Goal: Task Accomplishment & Management: Use online tool/utility

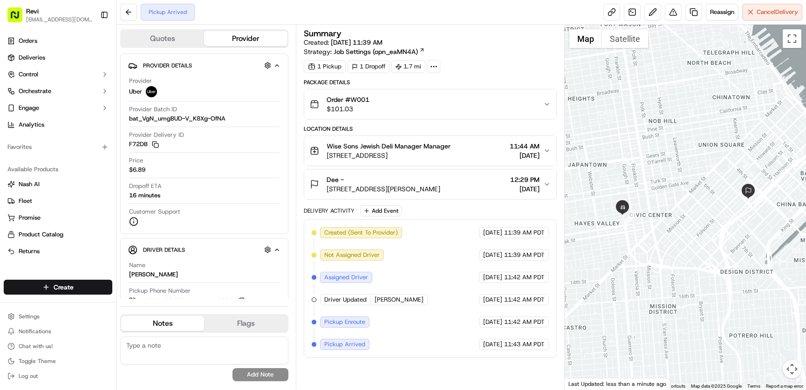
click at [437, 69] on icon at bounding box center [434, 66] width 8 height 8
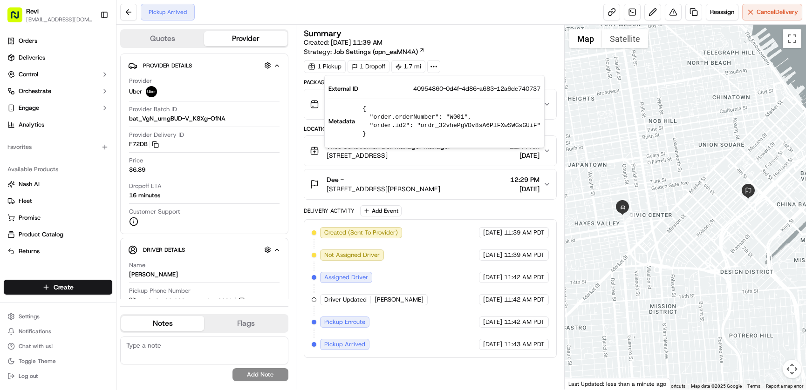
click at [504, 60] on div "1 Pickup 1 Dropoff 1.7 mi" at bounding box center [430, 66] width 253 height 13
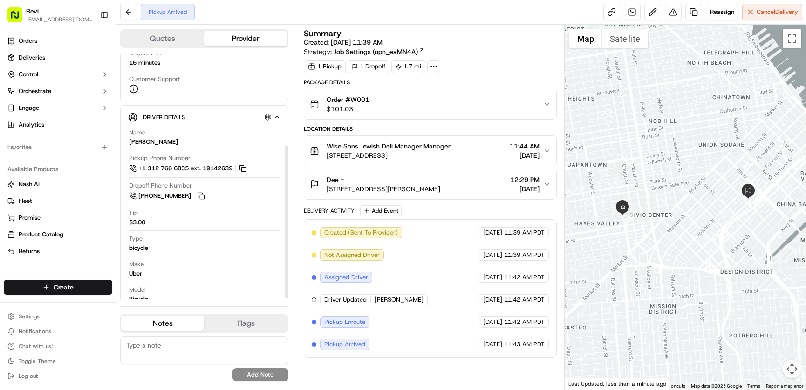
scroll to position [147, 0]
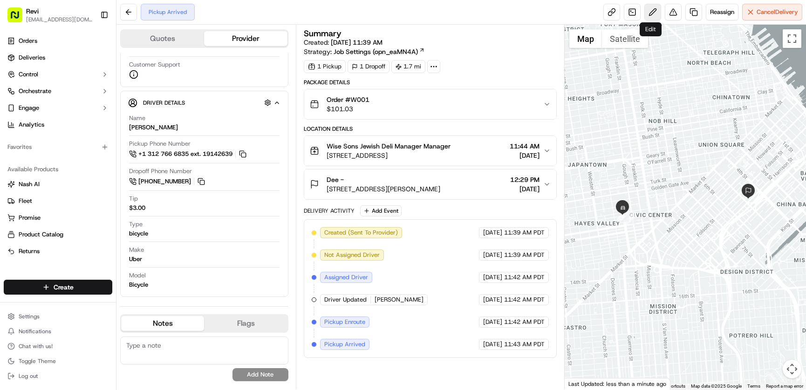
click at [653, 14] on button at bounding box center [652, 12] width 17 height 17
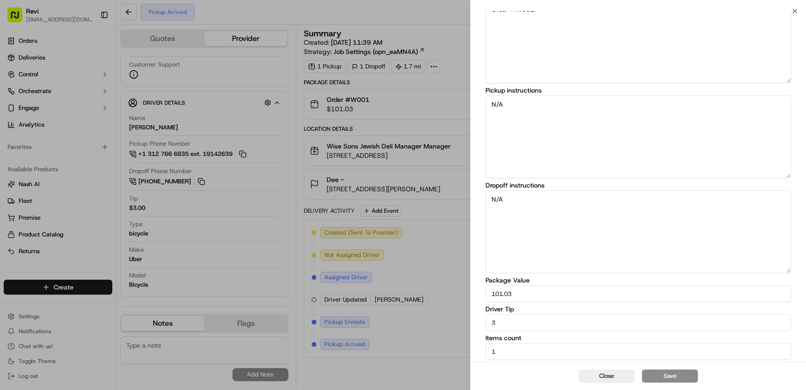
scroll to position [0, 0]
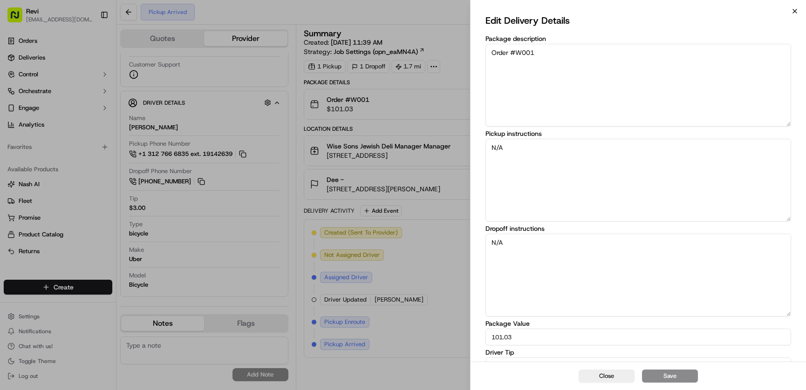
click at [793, 10] on icon "button" at bounding box center [795, 11] width 4 height 4
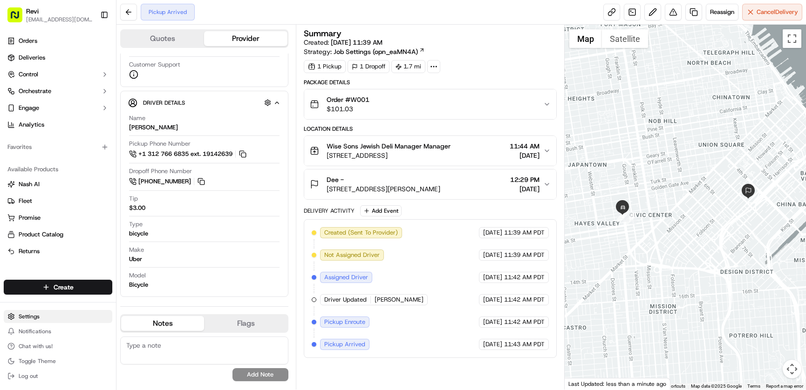
click at [27, 318] on html "Revi evan@getrevi.com Toggle Sidebar Orders Deliveries Control Orchestrate Enga…" at bounding box center [403, 195] width 806 height 390
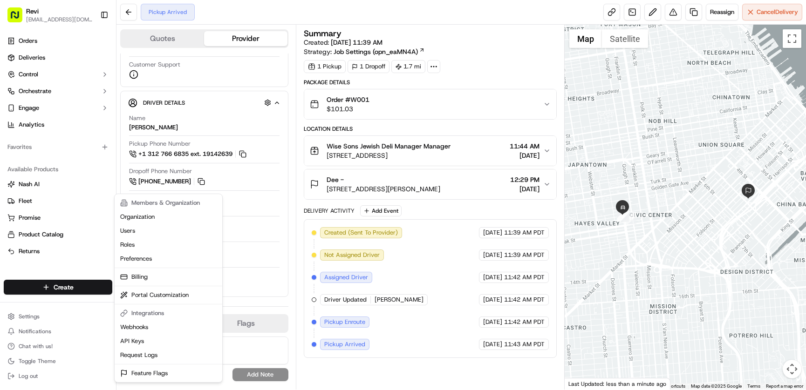
click at [439, 7] on html "Revi evan@getrevi.com Toggle Sidebar Orders Deliveries Control Orchestrate Enga…" at bounding box center [403, 195] width 806 height 390
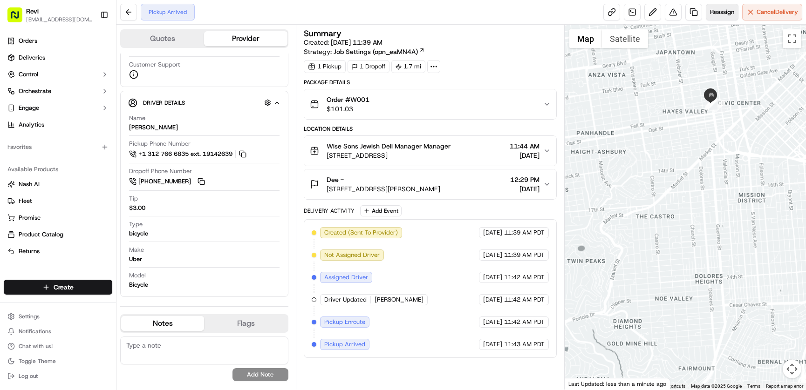
click at [720, 15] on span "Reassign" at bounding box center [722, 12] width 24 height 8
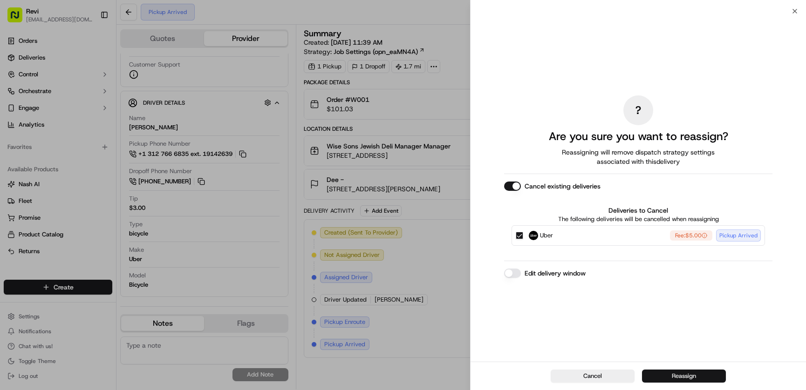
click at [696, 378] on button "Reassign" at bounding box center [684, 376] width 84 height 13
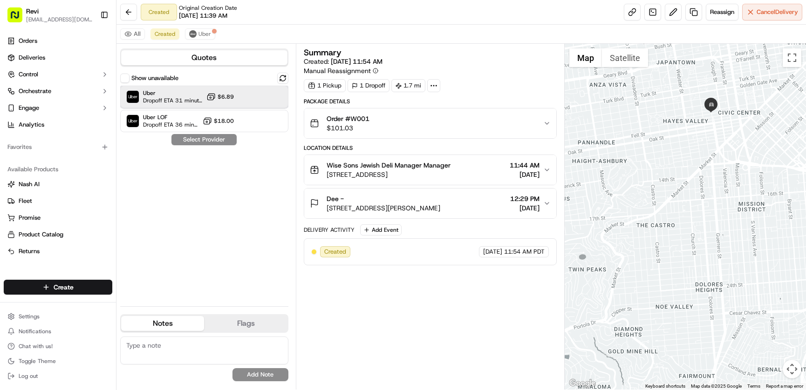
click at [184, 92] on span "Uber" at bounding box center [173, 92] width 60 height 7
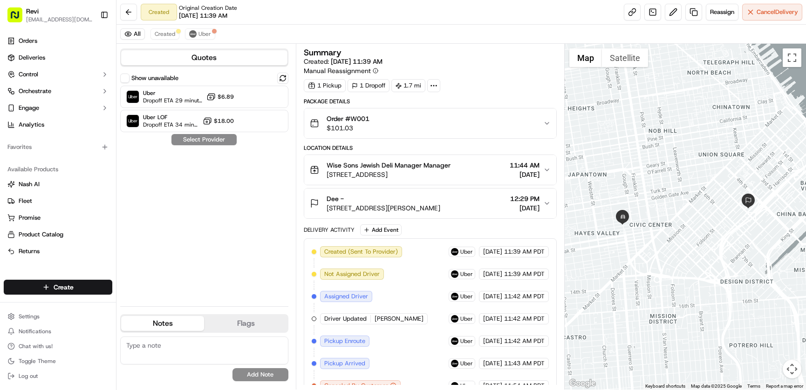
scroll to position [14, 0]
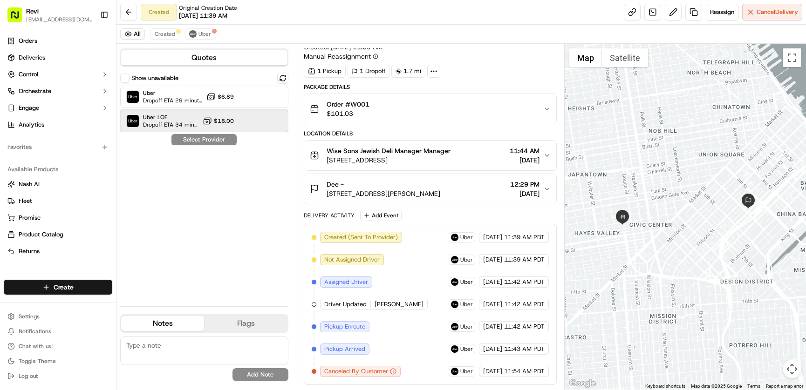
click at [171, 120] on span "Uber LOF" at bounding box center [171, 117] width 56 height 7
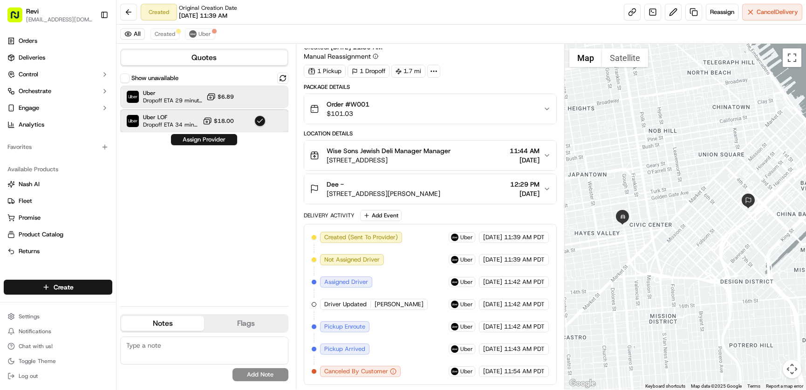
drag, startPoint x: 171, startPoint y: 120, endPoint x: 178, endPoint y: 108, distance: 14.2
click at [171, 120] on span "Uber LOF" at bounding box center [171, 117] width 56 height 7
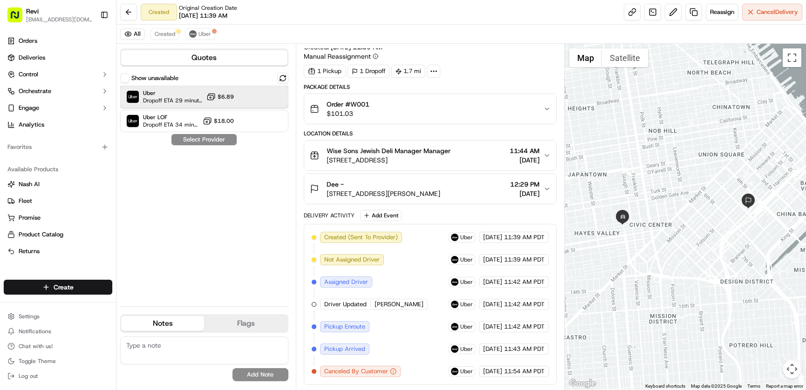
click at [177, 93] on span "Uber" at bounding box center [173, 92] width 60 height 7
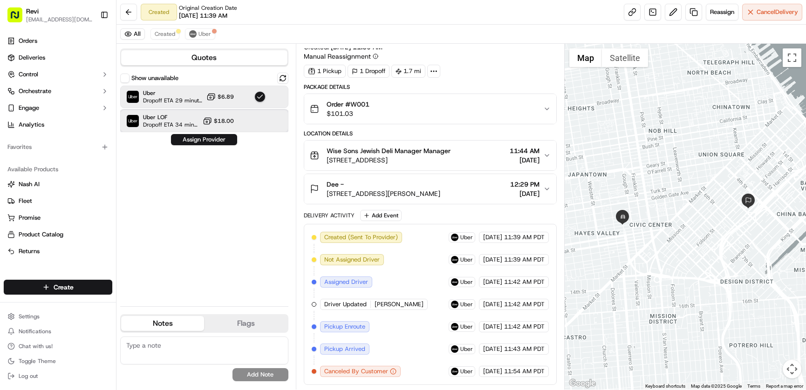
click at [169, 127] on span "Dropoff ETA 34 minutes" at bounding box center [171, 124] width 56 height 7
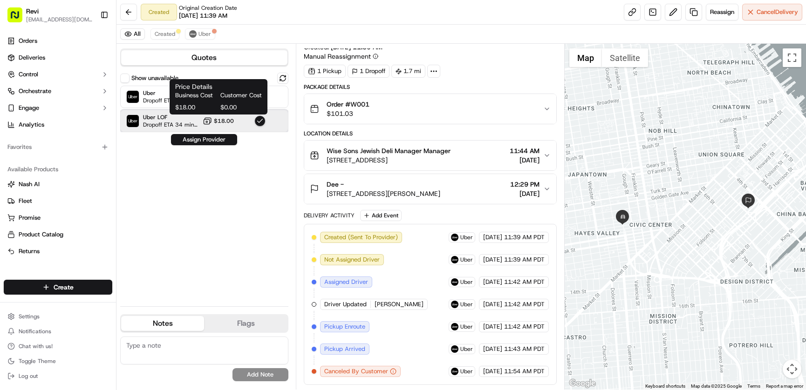
click at [198, 122] on span "Dropoff ETA 34 minutes" at bounding box center [171, 124] width 56 height 7
click at [201, 97] on span "Business Cost" at bounding box center [195, 95] width 41 height 8
click at [215, 117] on span "$18.00" at bounding box center [224, 120] width 20 height 7
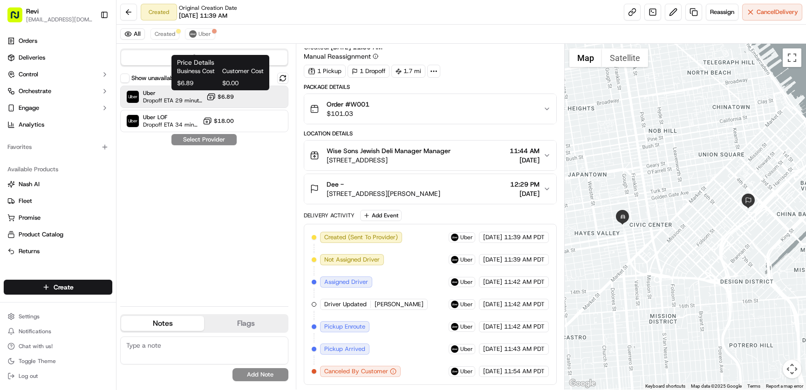
click at [224, 98] on span "$6.89" at bounding box center [226, 96] width 16 height 7
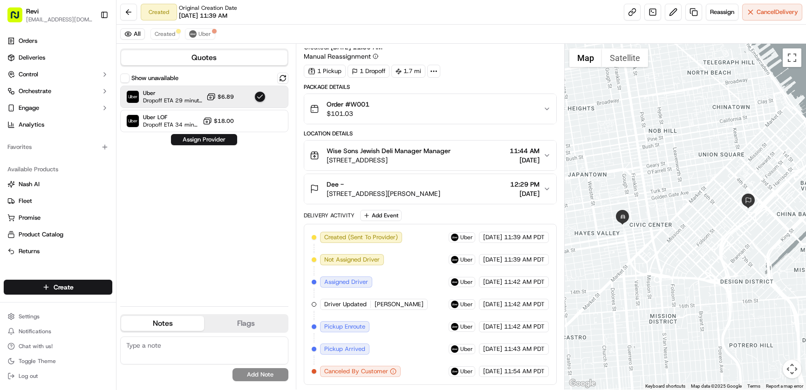
click at [224, 98] on span "$6.89" at bounding box center [226, 96] width 16 height 7
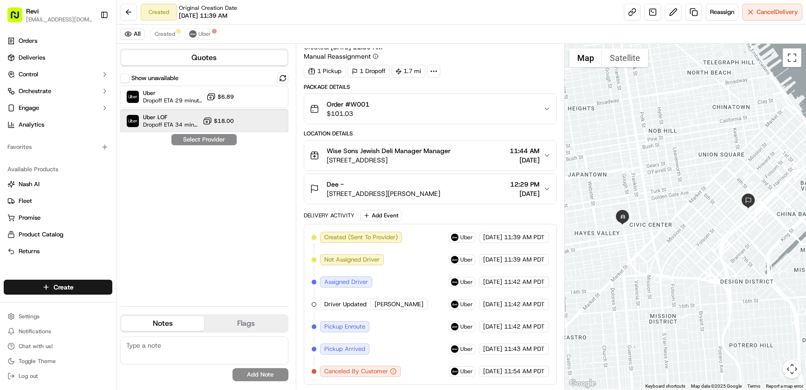
click at [244, 118] on div "Uber LOF Dropoff ETA 34 minutes $18.00" at bounding box center [204, 121] width 168 height 22
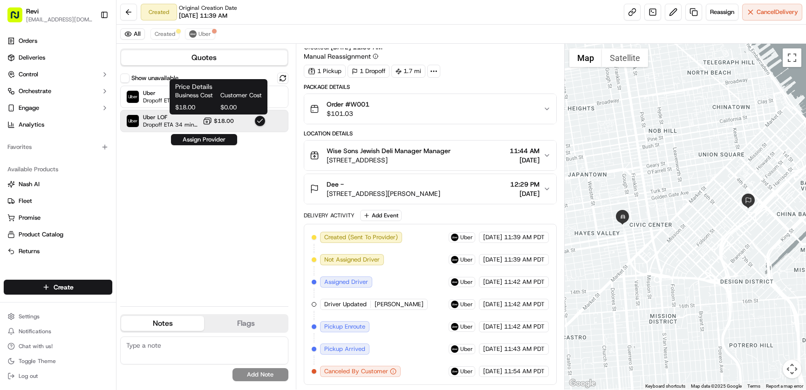
click at [215, 86] on h1 "Price Details" at bounding box center [218, 86] width 87 height 9
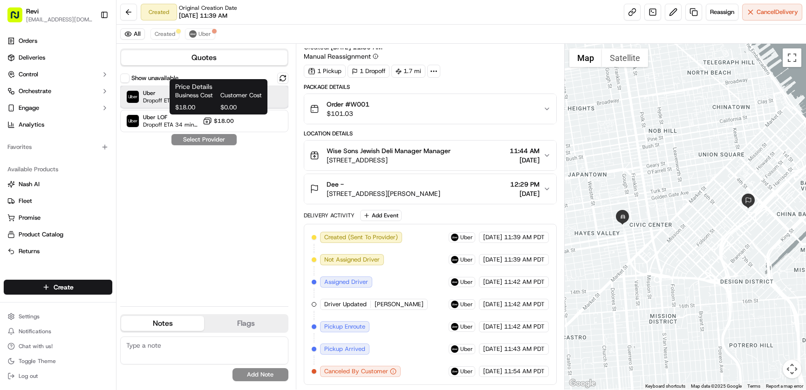
click at [162, 94] on span "Uber" at bounding box center [173, 92] width 60 height 7
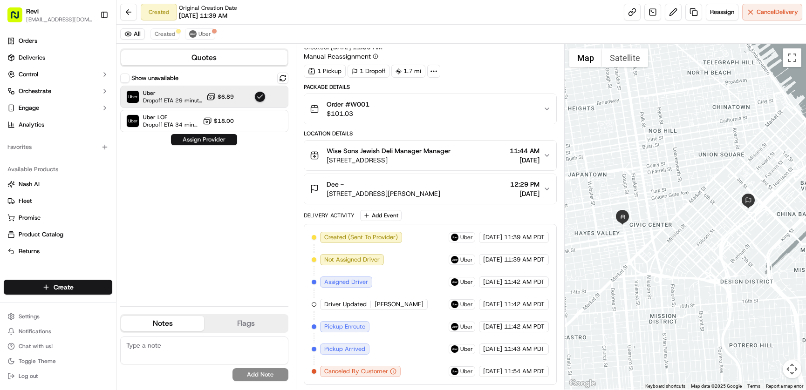
click at [225, 142] on button "Assign Provider" at bounding box center [204, 139] width 66 height 11
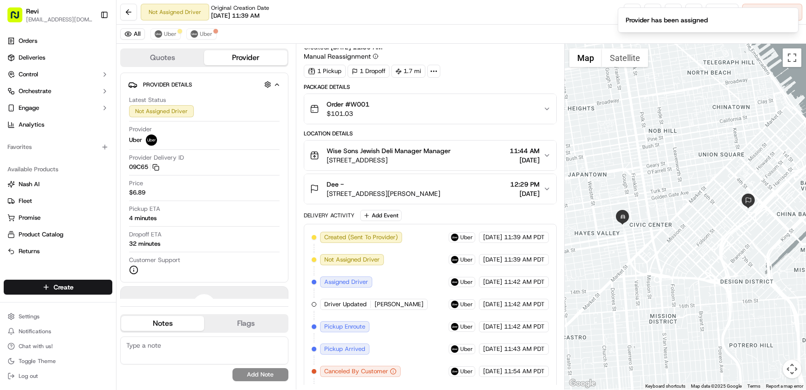
scroll to position [59, 0]
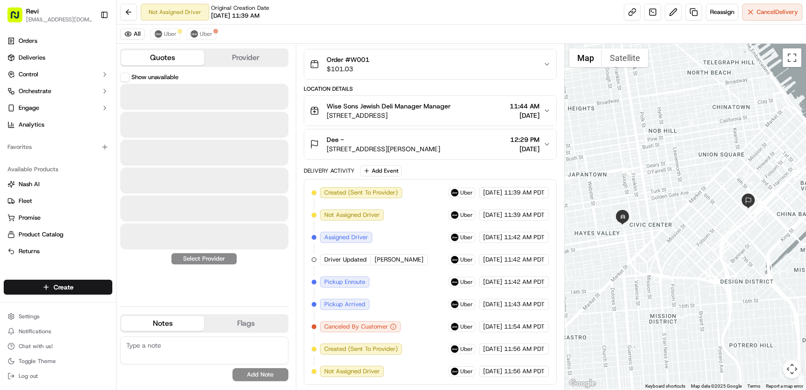
click at [160, 61] on button "Quotes" at bounding box center [162, 57] width 83 height 15
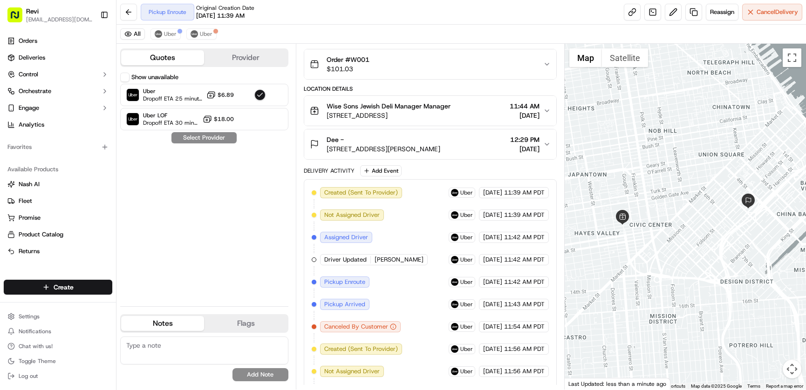
scroll to position [126, 0]
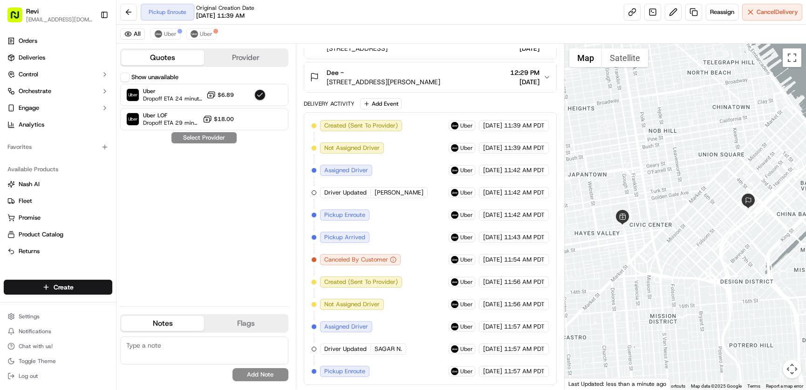
drag, startPoint x: 360, startPoint y: 374, endPoint x: 367, endPoint y: 364, distance: 12.7
click at [360, 374] on span "Pickup Enroute" at bounding box center [344, 372] width 41 height 8
click at [358, 352] on span "Driver Updated" at bounding box center [345, 349] width 42 height 8
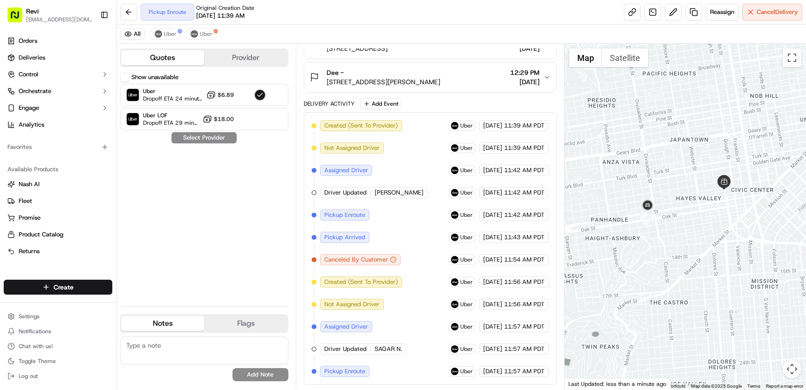
drag, startPoint x: 608, startPoint y: 244, endPoint x: 672, endPoint y: 236, distance: 64.7
click at [673, 236] on div at bounding box center [685, 217] width 241 height 346
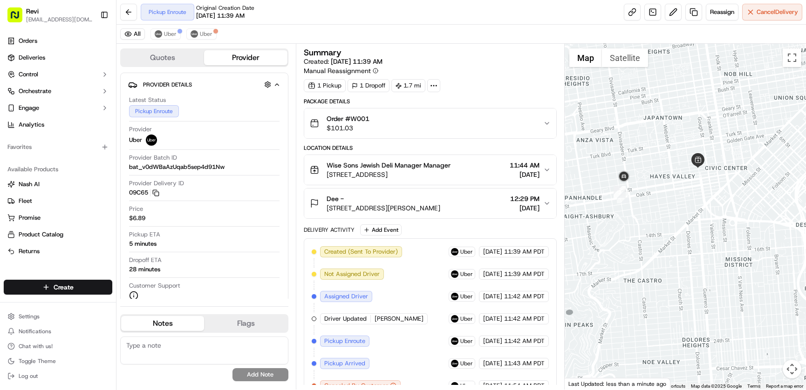
drag, startPoint x: 711, startPoint y: 177, endPoint x: 760, endPoint y: 144, distance: 58.4
click at [760, 144] on div at bounding box center [685, 217] width 241 height 346
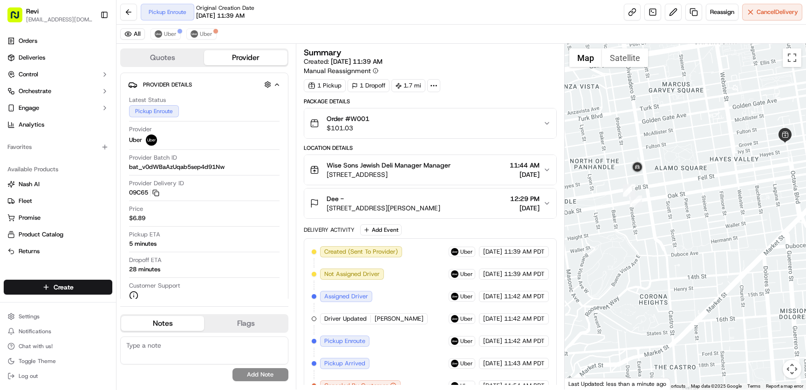
click at [701, 223] on div at bounding box center [685, 217] width 241 height 346
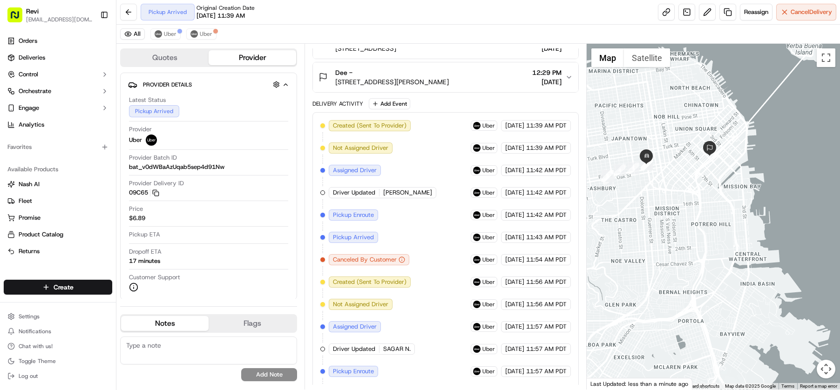
scroll to position [149, 0]
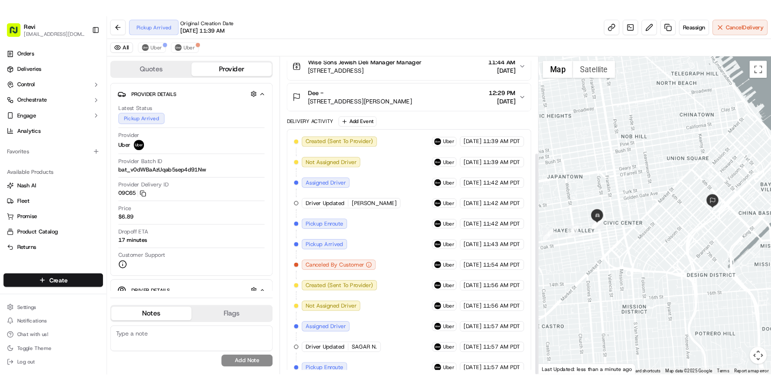
scroll to position [149, 0]
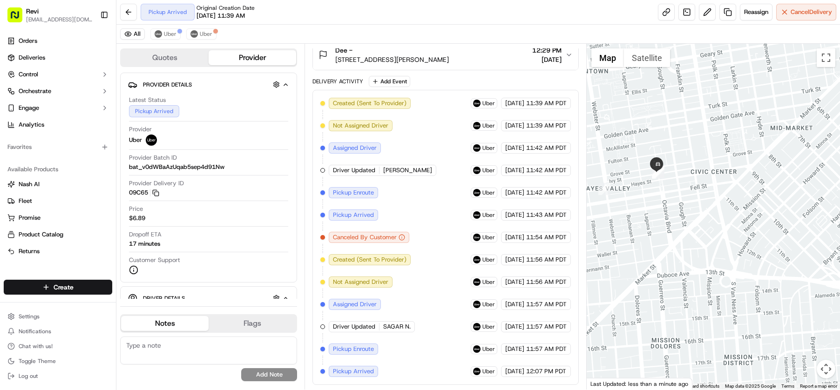
drag, startPoint x: 625, startPoint y: 184, endPoint x: 665, endPoint y: 199, distance: 43.2
click at [665, 199] on div at bounding box center [713, 217] width 253 height 346
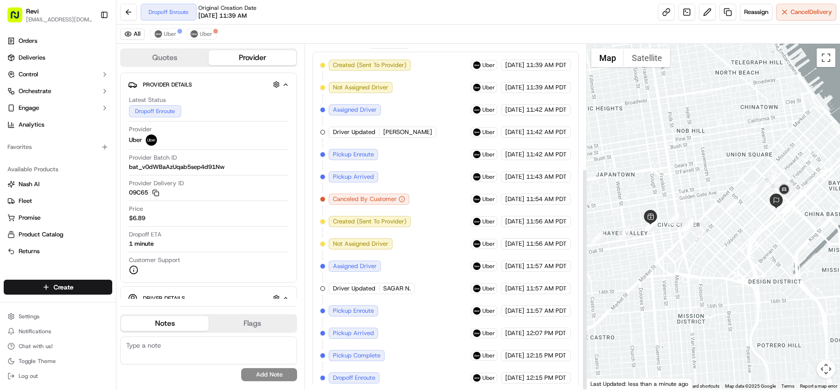
scroll to position [193, 0]
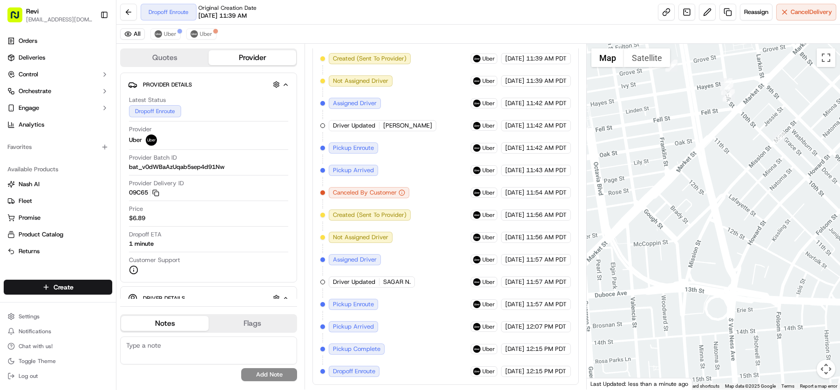
drag, startPoint x: 666, startPoint y: 228, endPoint x: 744, endPoint y: 298, distance: 104.6
click at [746, 300] on div at bounding box center [713, 217] width 253 height 346
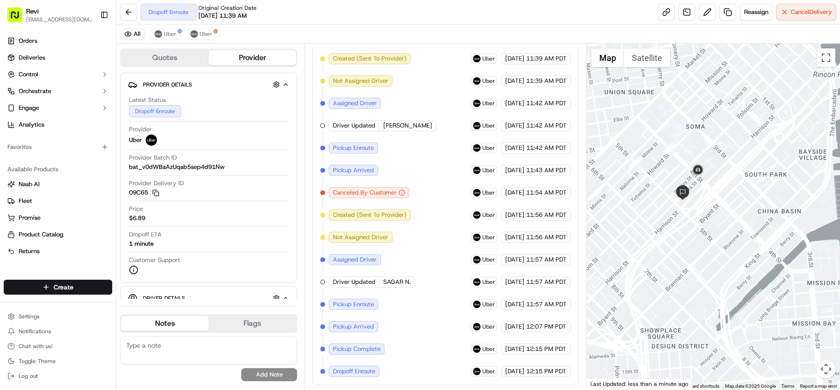
drag, startPoint x: 783, startPoint y: 211, endPoint x: 600, endPoint y: 282, distance: 196.9
click at [569, 287] on div "Quotes Provider Provider Details Hidden ( 2 ) Latest Status Dropoff Enroute Pro…" at bounding box center [478, 217] width 724 height 346
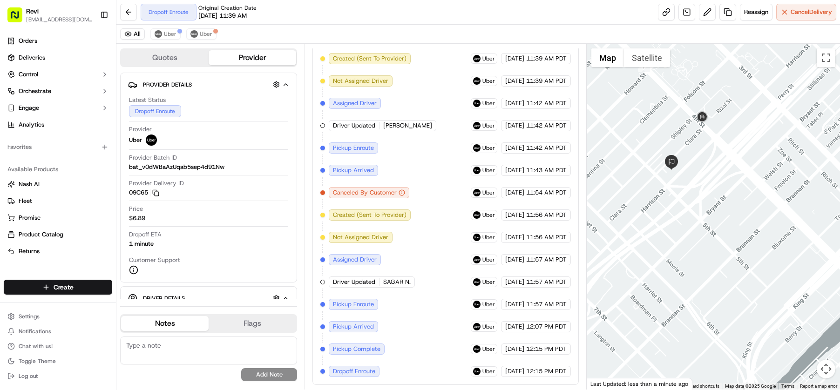
drag, startPoint x: 683, startPoint y: 214, endPoint x: 708, endPoint y: 209, distance: 25.3
click at [708, 209] on div at bounding box center [713, 217] width 253 height 346
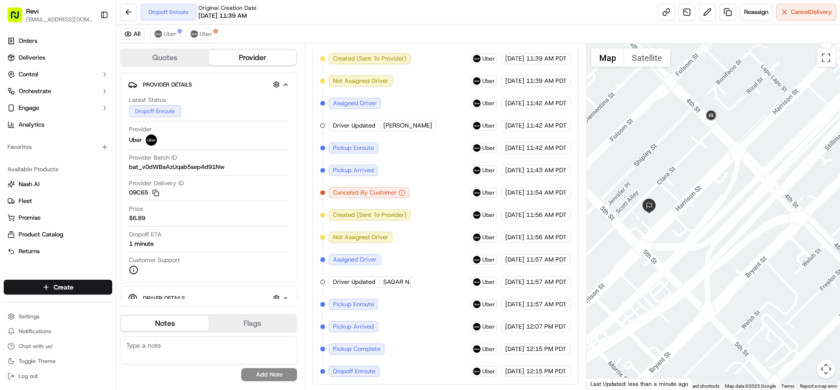
drag, startPoint x: 677, startPoint y: 179, endPoint x: 698, endPoint y: 235, distance: 60.1
click at [685, 269] on div at bounding box center [713, 217] width 253 height 346
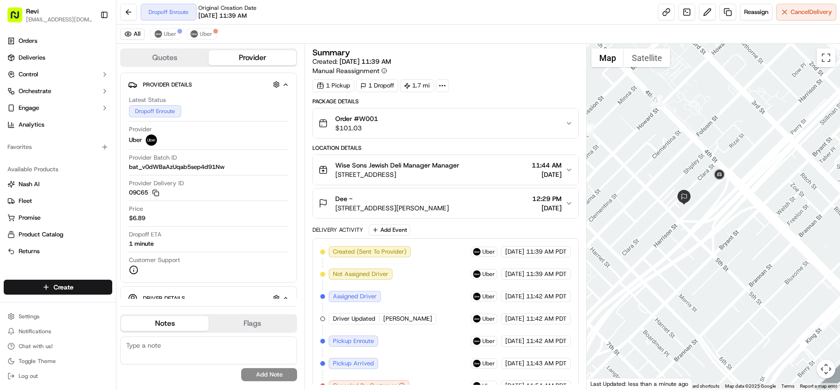
drag, startPoint x: 778, startPoint y: 147, endPoint x: 715, endPoint y: 243, distance: 114.1
click at [713, 242] on div at bounding box center [713, 217] width 253 height 346
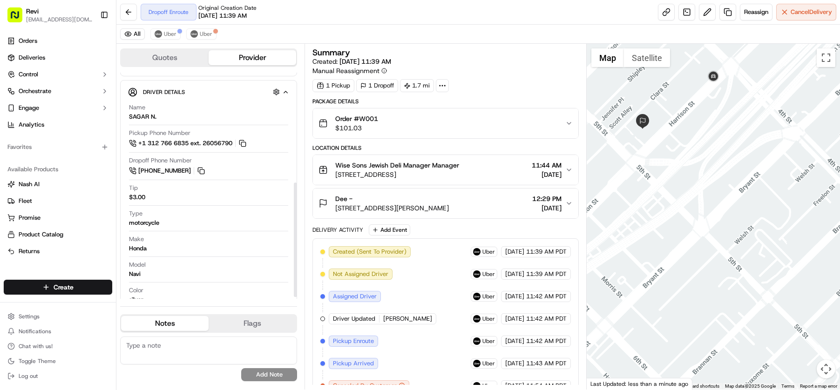
scroll to position [221, 0]
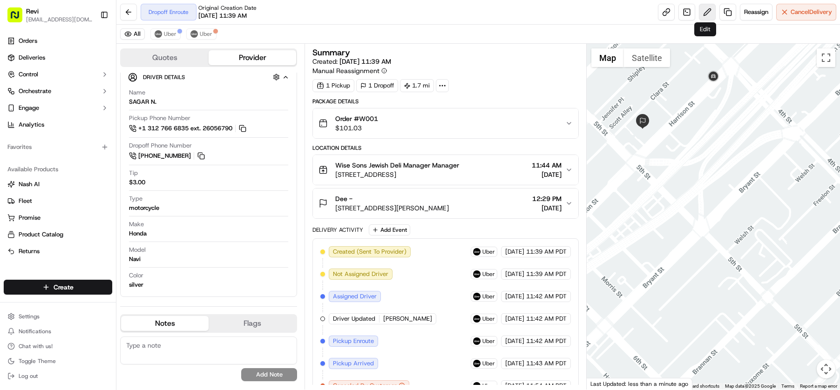
click at [708, 13] on button at bounding box center [707, 12] width 17 height 17
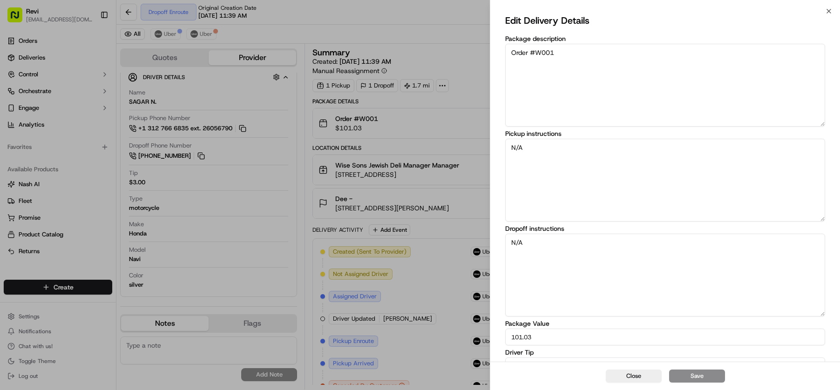
scroll to position [43, 0]
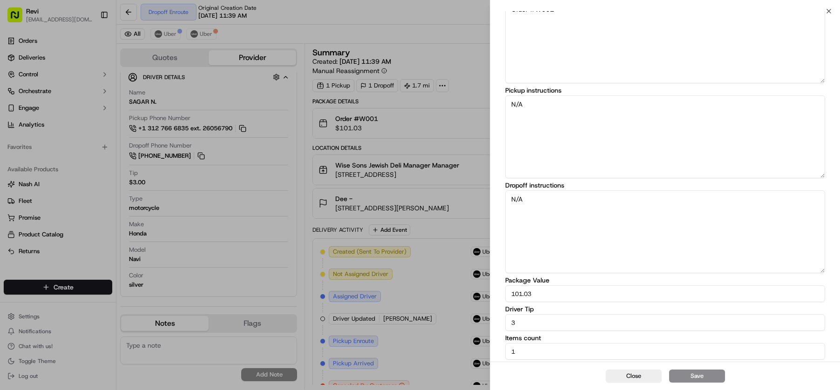
click at [830, 11] on div "Edit Delivery Details Package description Order #W001 Pickup instructions N/A D…" at bounding box center [666, 165] width 350 height 394
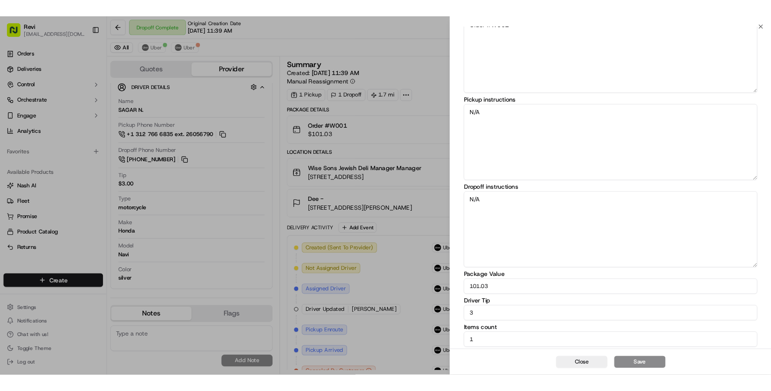
scroll to position [43, 0]
